Goal: Transaction & Acquisition: Purchase product/service

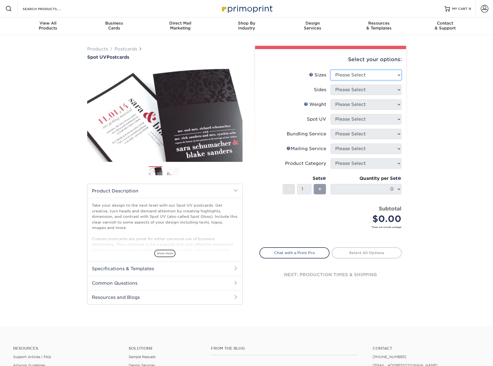
click at [376, 76] on select "Please Select 1.5" x 7" 2" x 6" 2" x 8" 2.12" x 5.5" 2.75" x 4.25" 2.75" x 8.5"…" at bounding box center [366, 75] width 71 height 10
select select "6.00x11.00"
click at [360, 91] on select "Please Select Print Both Sides Print Front Only" at bounding box center [366, 90] width 71 height 10
select select "13abbda7-1d64-4f25-8bb2-c179b224825d"
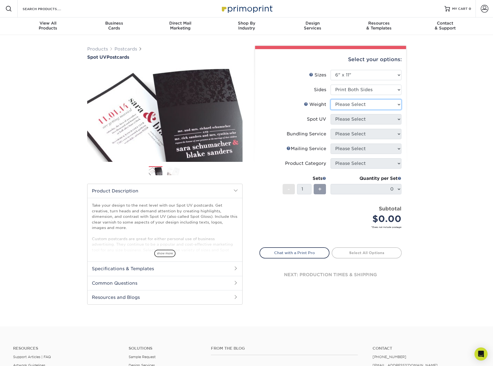
click at [361, 105] on select "Please Select 16PT" at bounding box center [366, 104] width 71 height 10
select select "16PT"
click at [363, 119] on select "Please Select Front and Back (Both Sides) Front Only Back Only" at bounding box center [366, 119] width 71 height 10
select select "1"
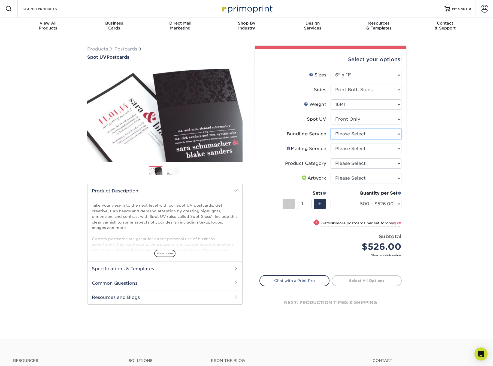
click at [376, 134] on select "Please Select No Bundling Services Yes, Bundles of 50 (+2 Days) Yes, Bundles of…" at bounding box center [366, 134] width 71 height 10
select select "58689abb-25c0-461c-a4c3-a80b627d6649"
click at [373, 147] on select "Please Select No Direct Mailing Service No, I will mail/stamp/imprint Direct Ma…" at bounding box center [366, 148] width 71 height 10
select select "3e5e9bdd-d78a-4c28-a41d-fe1407925ca6"
click at [372, 165] on select "Please Select Postcards" at bounding box center [366, 163] width 71 height 10
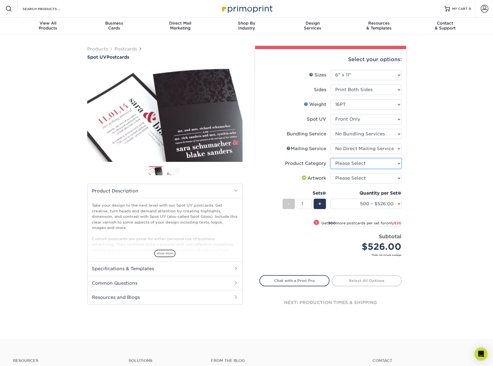
select select "9b7272e0-d6c8-4c3c-8e97-d3a1bcdab858"
click at [371, 176] on select "Please Select I will upload files I need a design - $150" at bounding box center [366, 178] width 71 height 10
select select "upload"
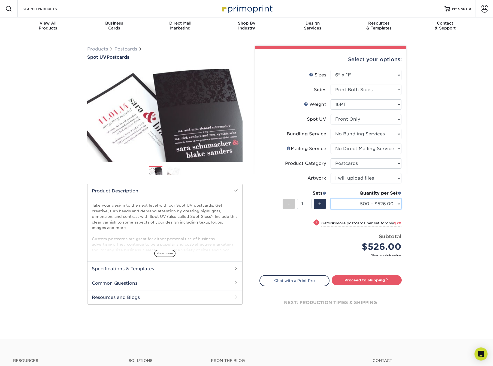
click at [398, 205] on select "500 – $526.00 1000 – $546.00 2500 – $992.00 5000 – $1312.00 10000 – $2537.00 15…" at bounding box center [366, 204] width 71 height 10
select select "10000 – $2537.00"
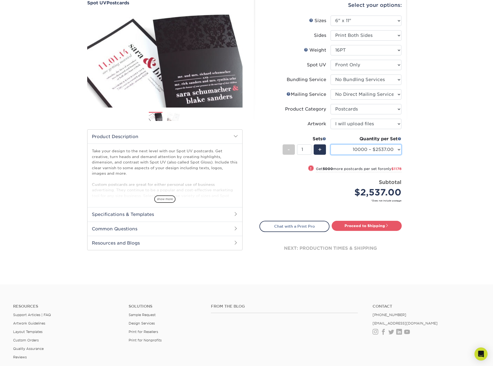
scroll to position [64, 0]
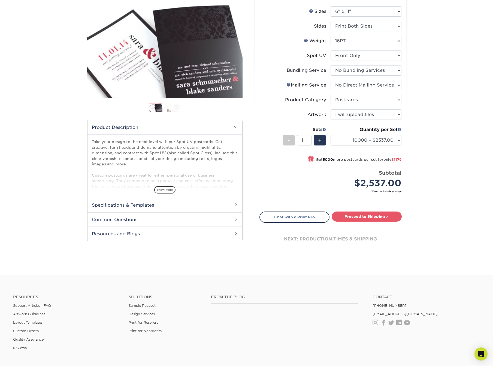
click at [235, 205] on span at bounding box center [236, 204] width 4 height 4
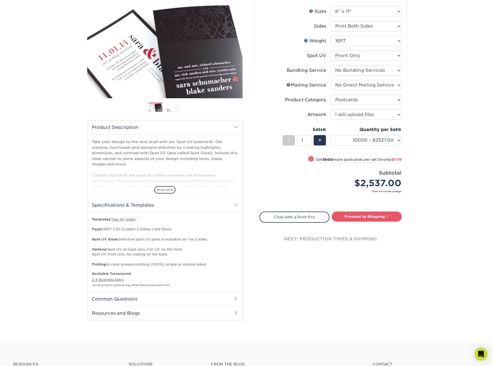
click at [235, 206] on span at bounding box center [236, 204] width 4 height 4
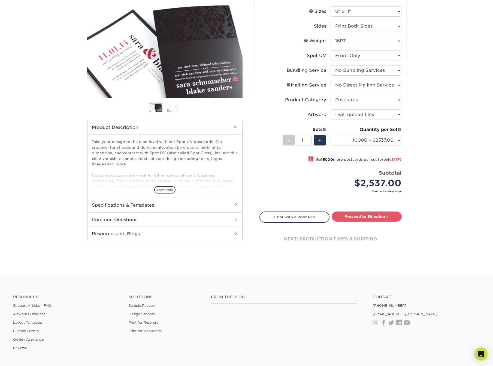
click at [234, 218] on span at bounding box center [236, 219] width 4 height 4
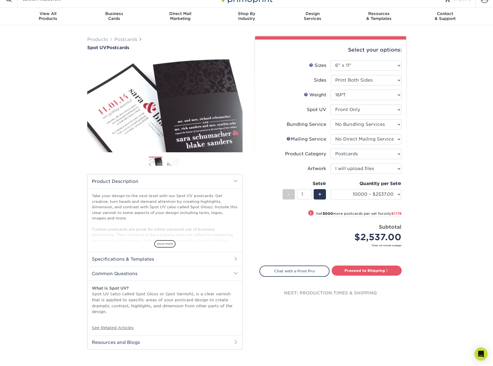
scroll to position [0, 0]
